Goal: Find specific page/section: Find specific page/section

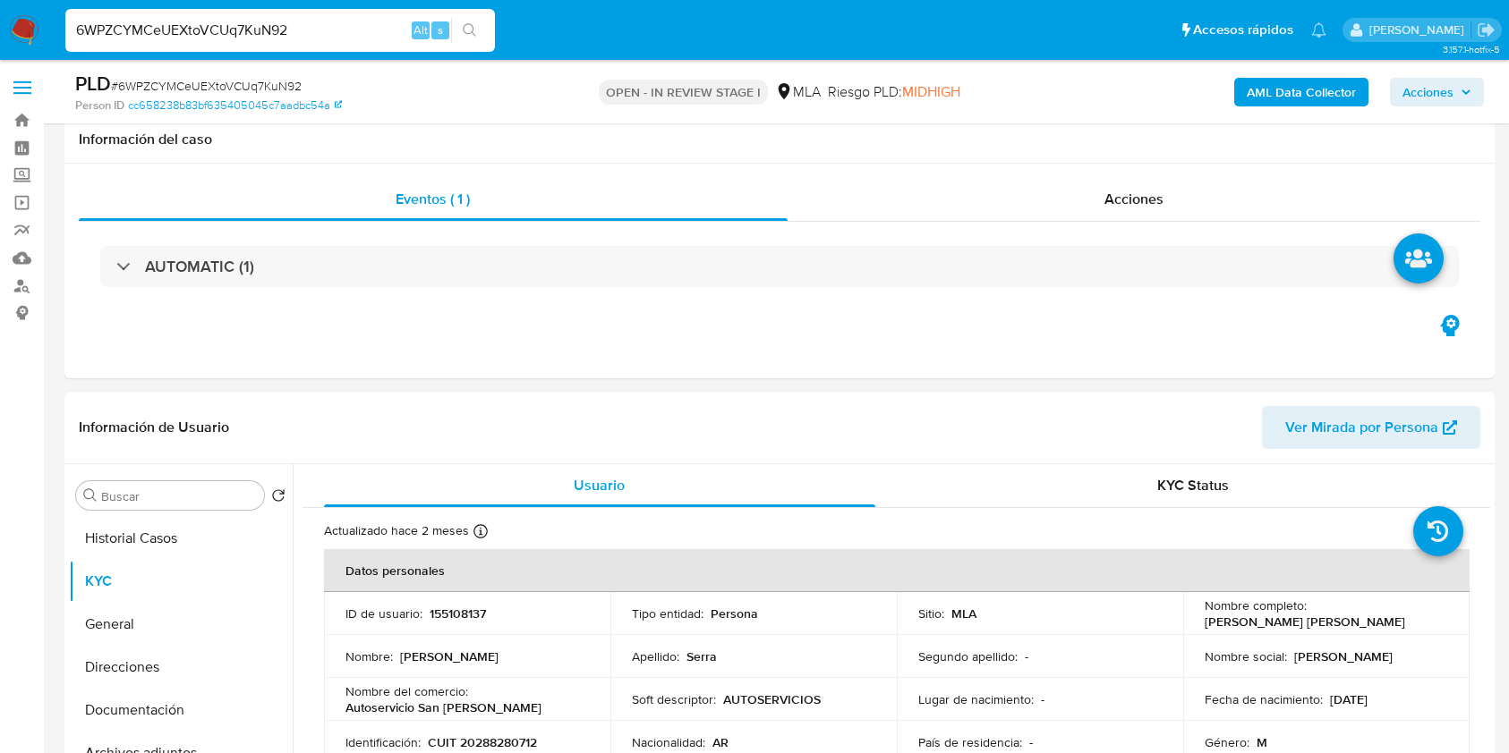
select select "10"
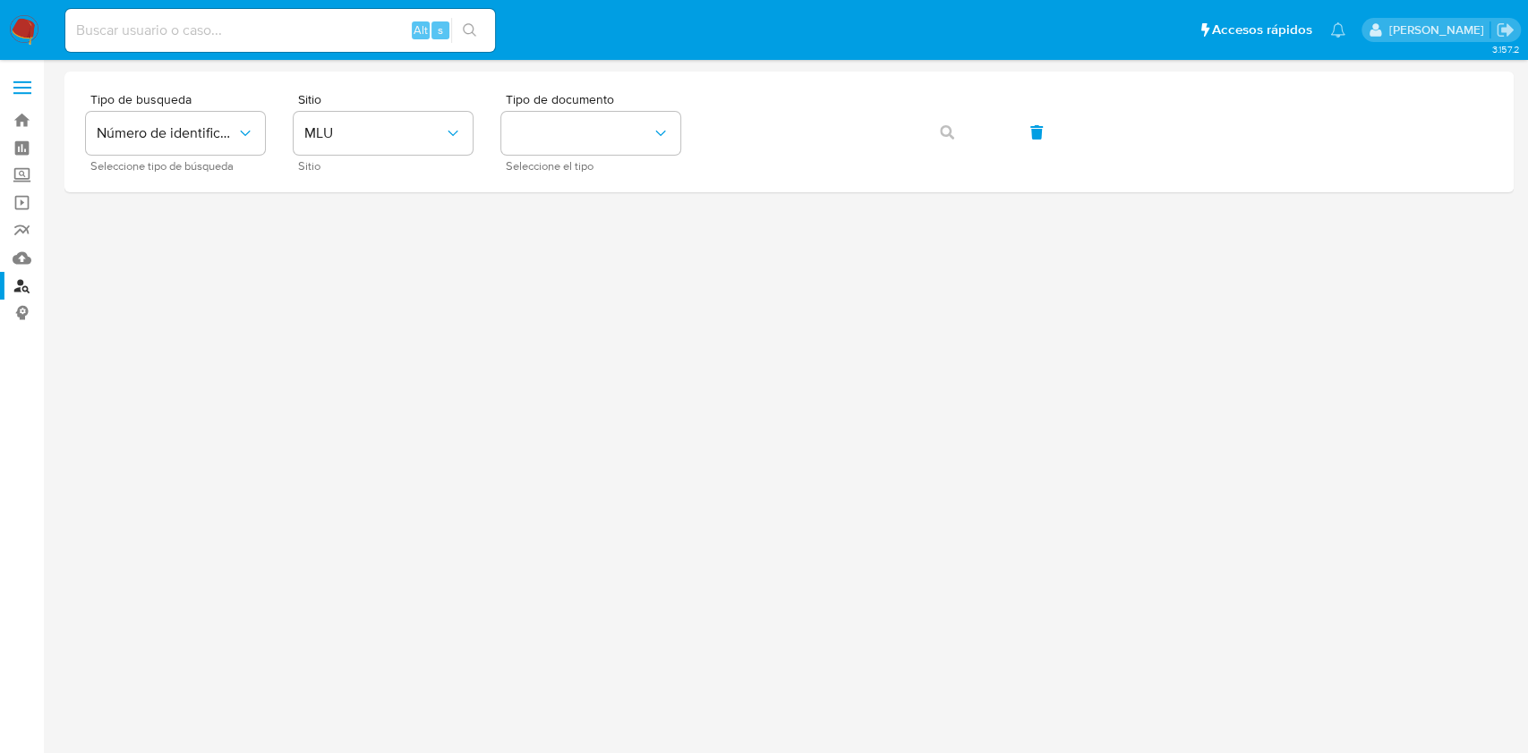
drag, startPoint x: 465, startPoint y: 83, endPoint x: 601, endPoint y: -116, distance: 241.5
click at [601, 0] on html "Pausado Ver notificaciones Alt s Accesos rápidos Presiona las siguientes teclas…" at bounding box center [764, 376] width 1528 height 753
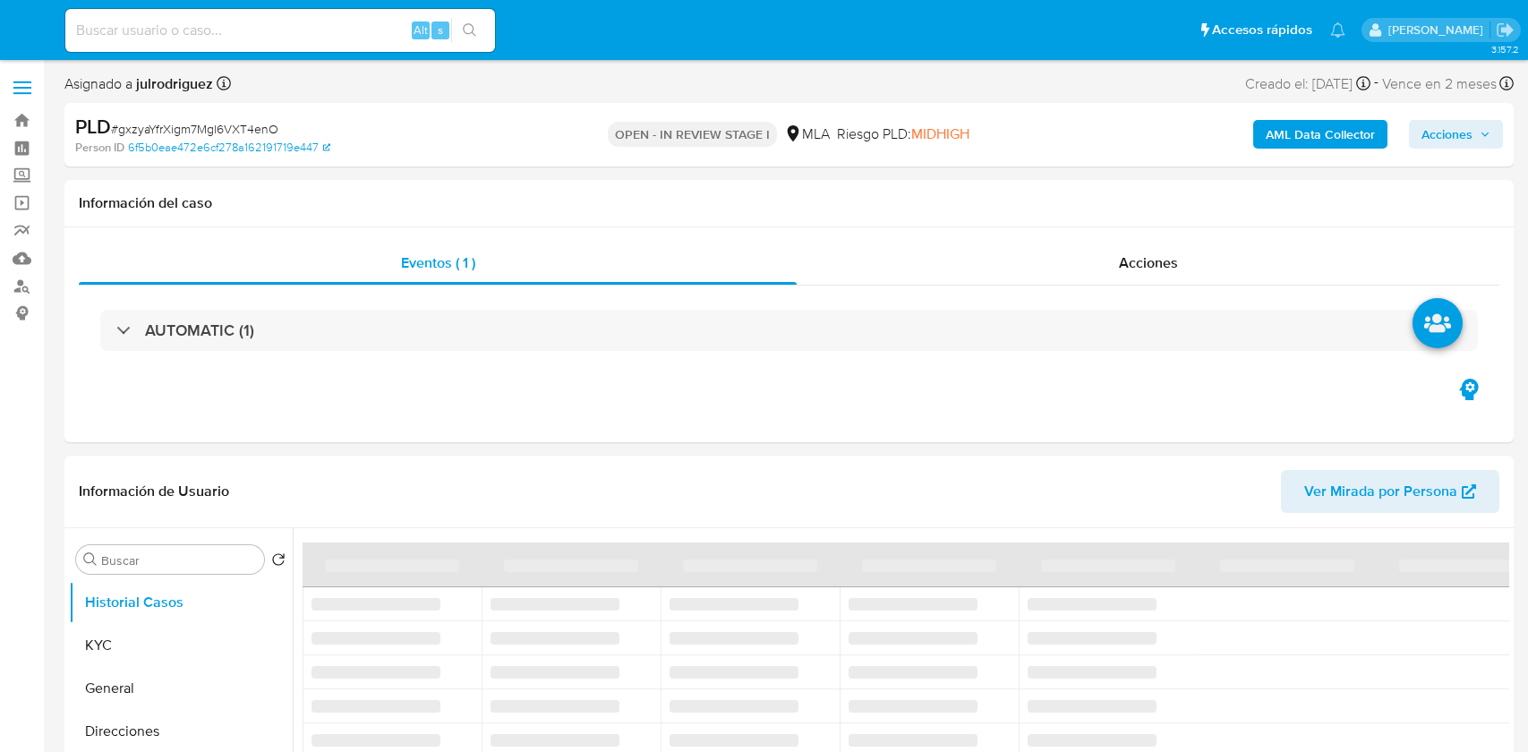
select select "10"
